Goal: Check status

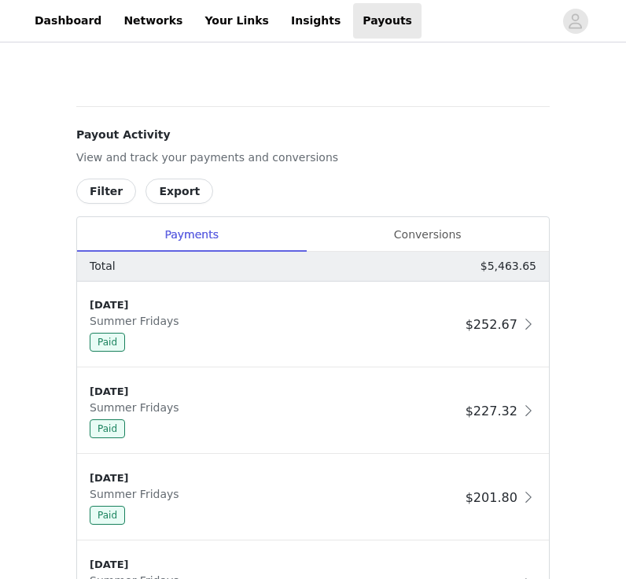
scroll to position [768, 0]
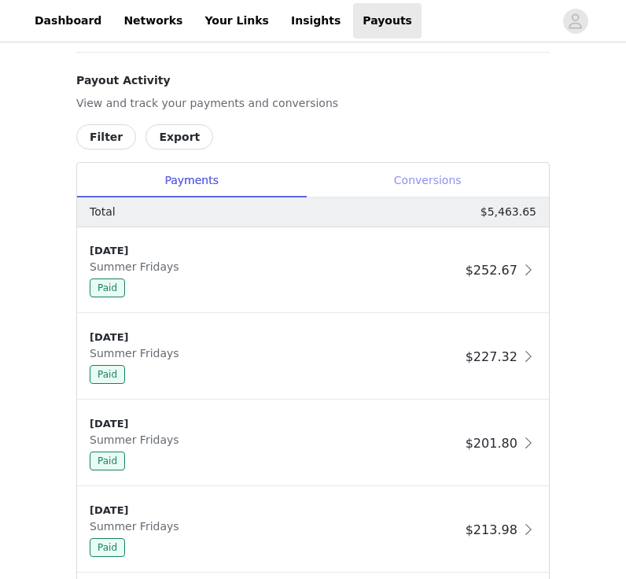
click at [447, 190] on div "Conversions" at bounding box center [427, 180] width 243 height 35
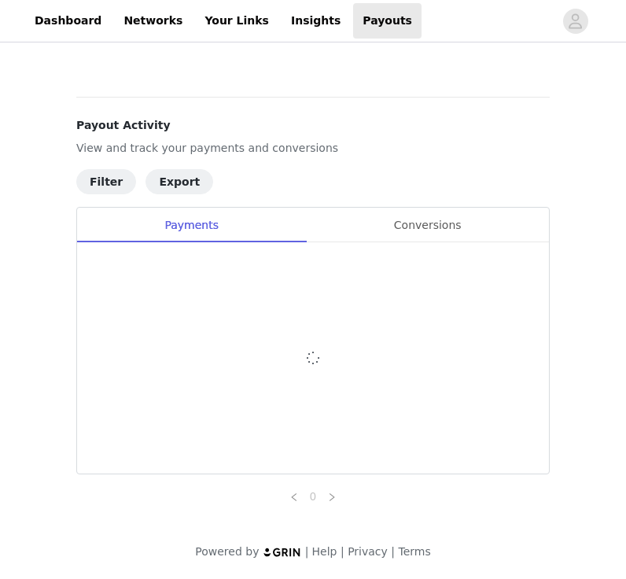
scroll to position [724, 0]
click at [442, 225] on div "Conversions" at bounding box center [427, 225] width 243 height 35
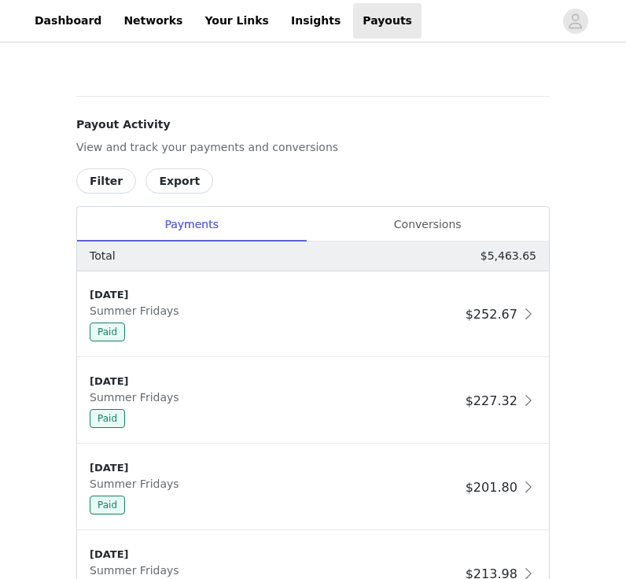
scroll to position [724, 0]
click at [379, 217] on div "Conversions" at bounding box center [427, 224] width 243 height 35
